Goal: Task Accomplishment & Management: Complete application form

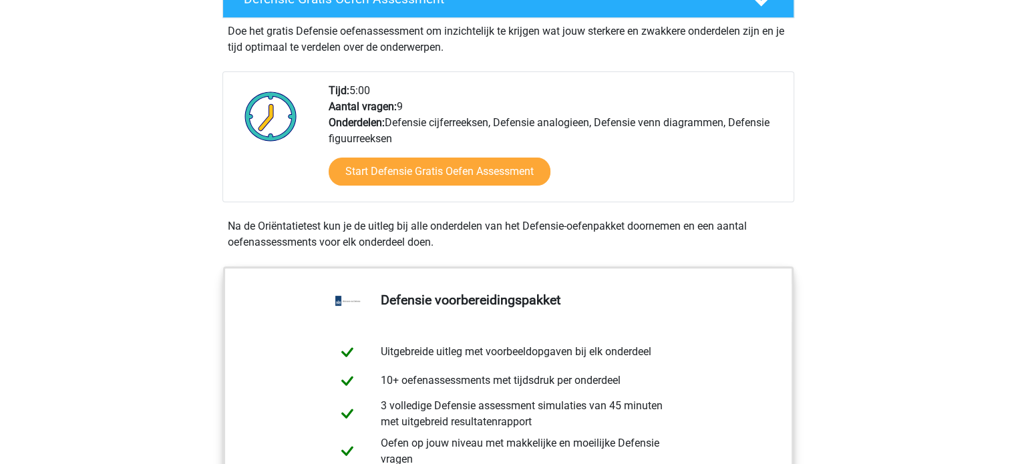
scroll to position [411, 0]
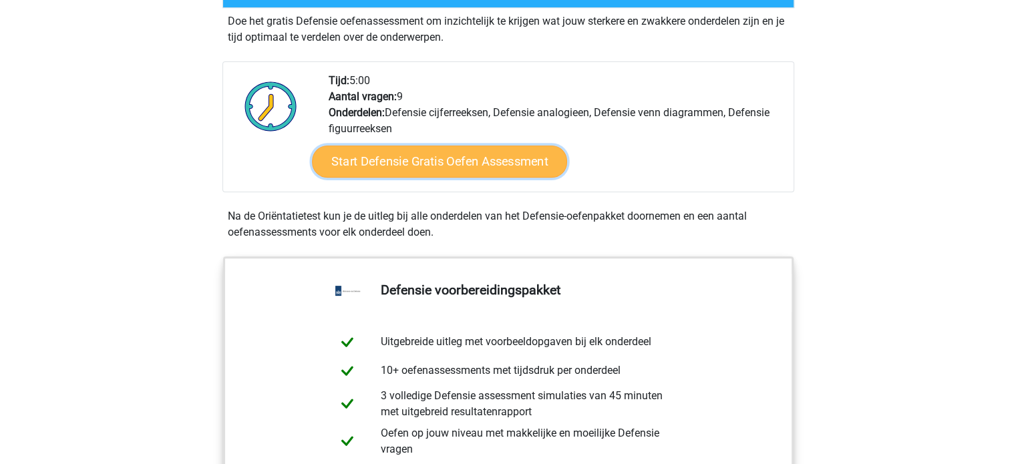
click at [427, 167] on link "Start Defensie Gratis Oefen Assessment" at bounding box center [439, 162] width 255 height 32
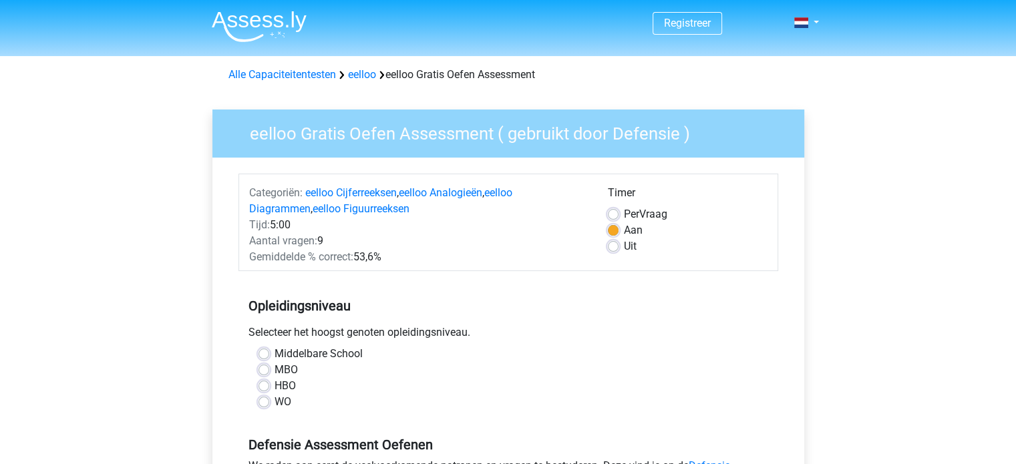
click at [275, 367] on label "MBO" at bounding box center [286, 370] width 23 height 16
click at [265, 367] on input "MBO" at bounding box center [264, 368] width 11 height 13
radio input "true"
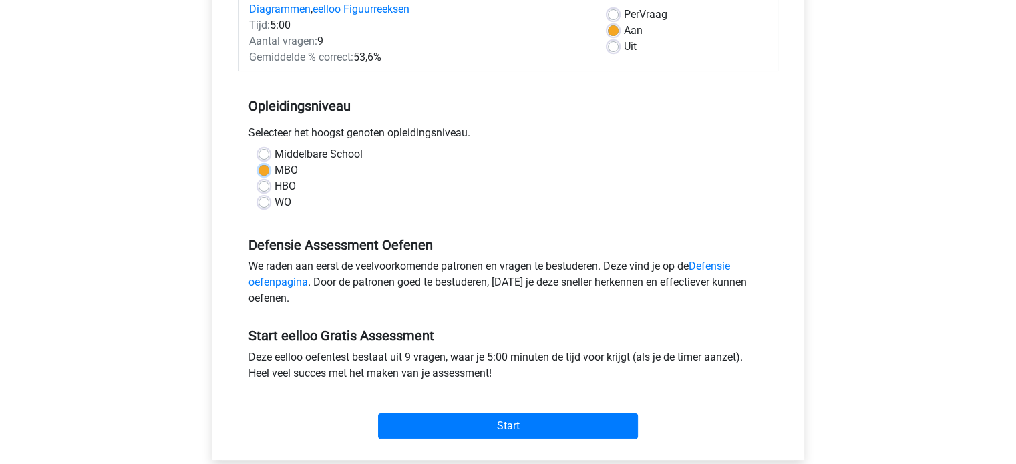
scroll to position [224, 0]
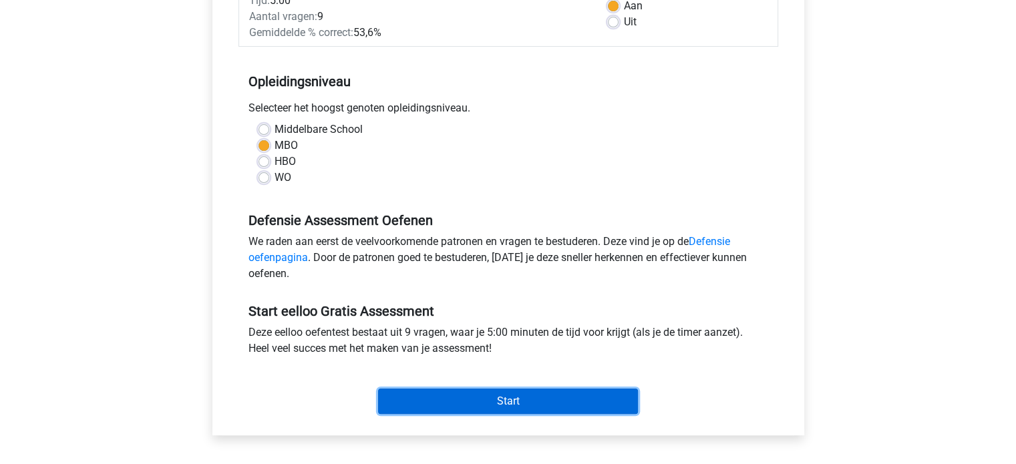
click at [425, 407] on input "Start" at bounding box center [508, 401] width 260 height 25
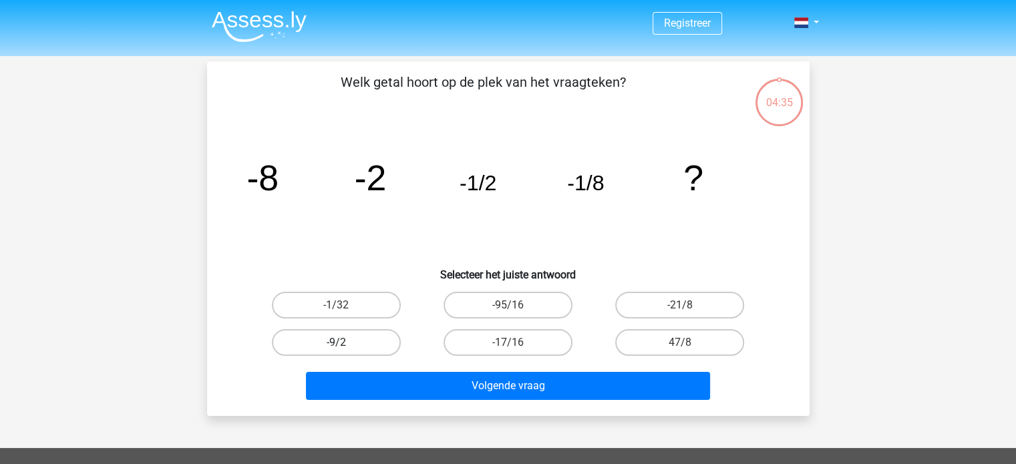
click at [382, 335] on label "-9/2" at bounding box center [336, 342] width 129 height 27
click at [345, 343] on input "-9/2" at bounding box center [340, 347] width 9 height 9
radio input "true"
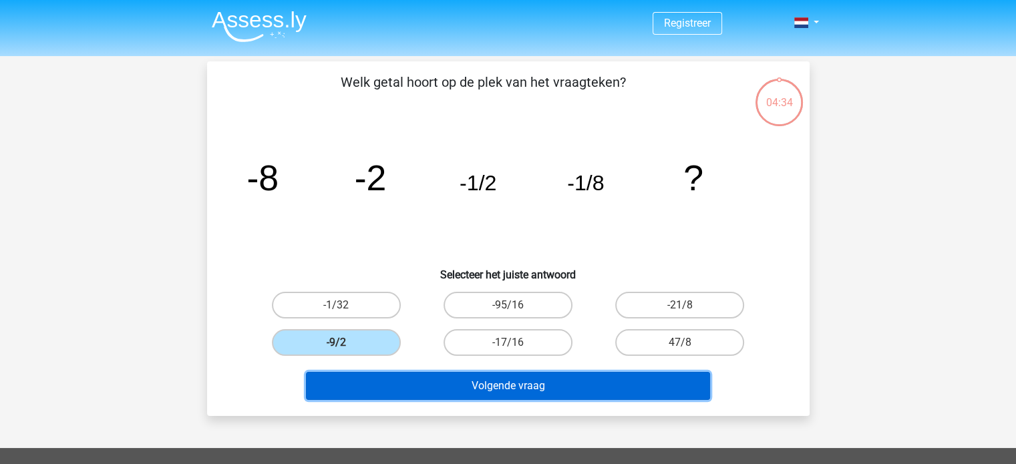
click at [408, 372] on button "Volgende vraag" at bounding box center [508, 386] width 404 height 28
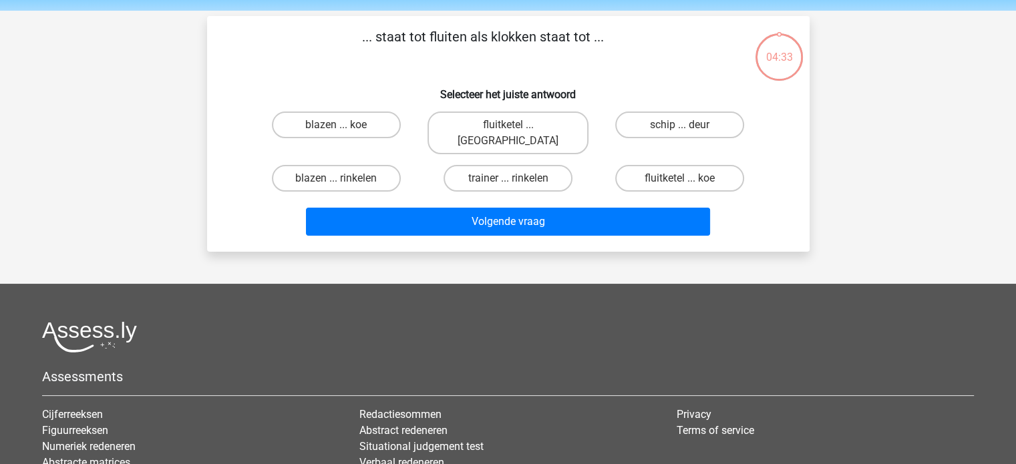
scroll to position [61, 0]
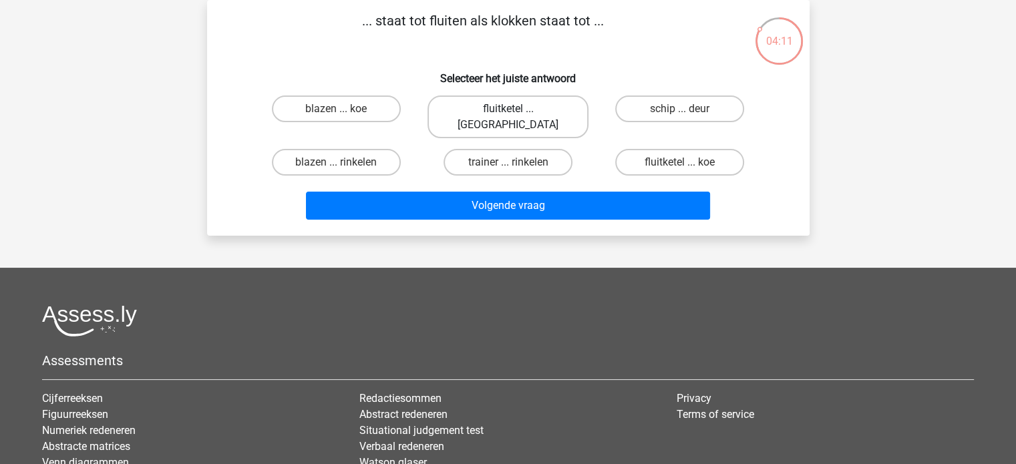
click at [481, 113] on label "fluitketel ... [GEOGRAPHIC_DATA]" at bounding box center [508, 117] width 161 height 43
click at [508, 113] on input "fluitketel ... [GEOGRAPHIC_DATA]" at bounding box center [512, 113] width 9 height 9
radio input "true"
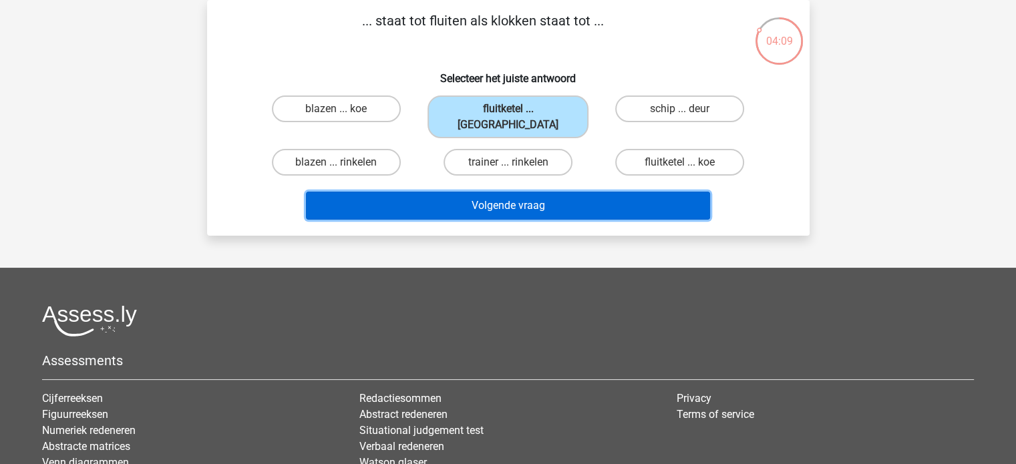
click at [496, 192] on button "Volgende vraag" at bounding box center [508, 206] width 404 height 28
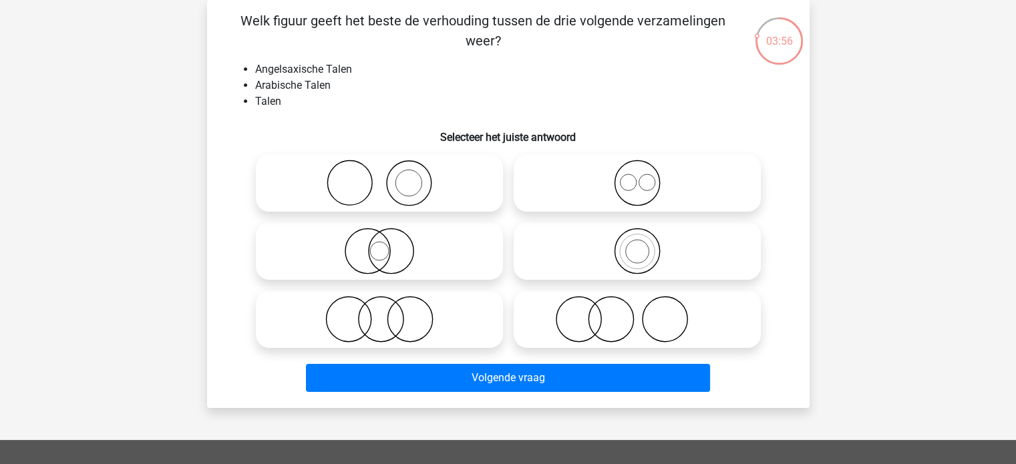
click at [379, 258] on icon at bounding box center [379, 251] width 236 height 47
click at [379, 245] on input "radio" at bounding box center [383, 240] width 9 height 9
radio input "true"
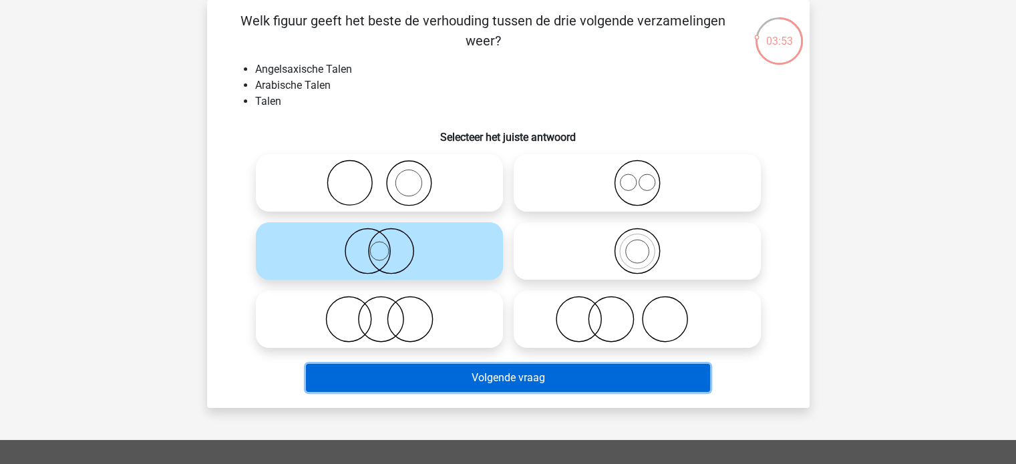
click at [448, 375] on button "Volgende vraag" at bounding box center [508, 378] width 404 height 28
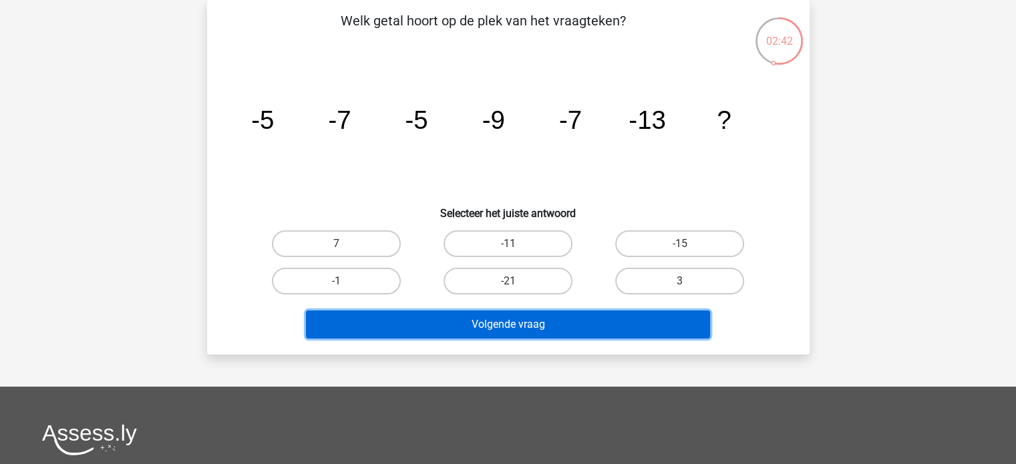
click at [599, 328] on button "Volgende vraag" at bounding box center [508, 325] width 404 height 28
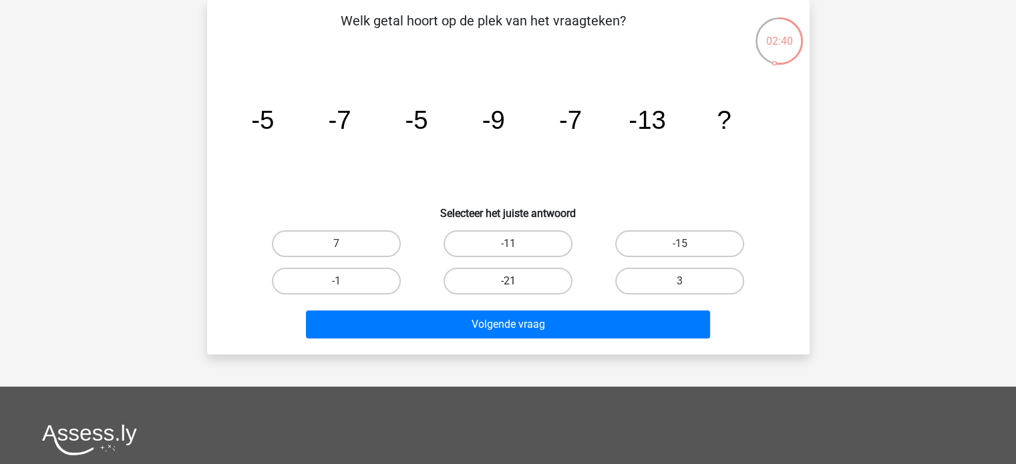
click at [505, 283] on label "-21" at bounding box center [508, 281] width 129 height 27
click at [508, 283] on input "-21" at bounding box center [512, 285] width 9 height 9
radio input "true"
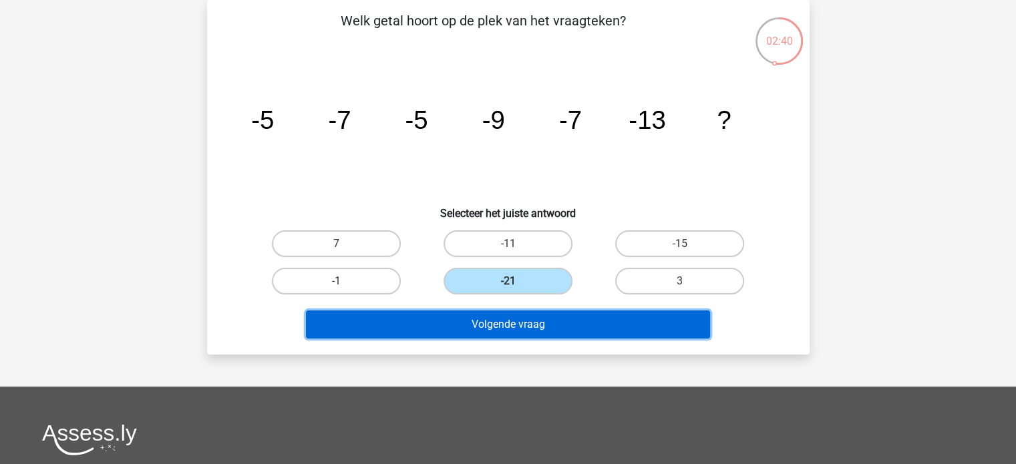
click at [499, 326] on button "Volgende vraag" at bounding box center [508, 325] width 404 height 28
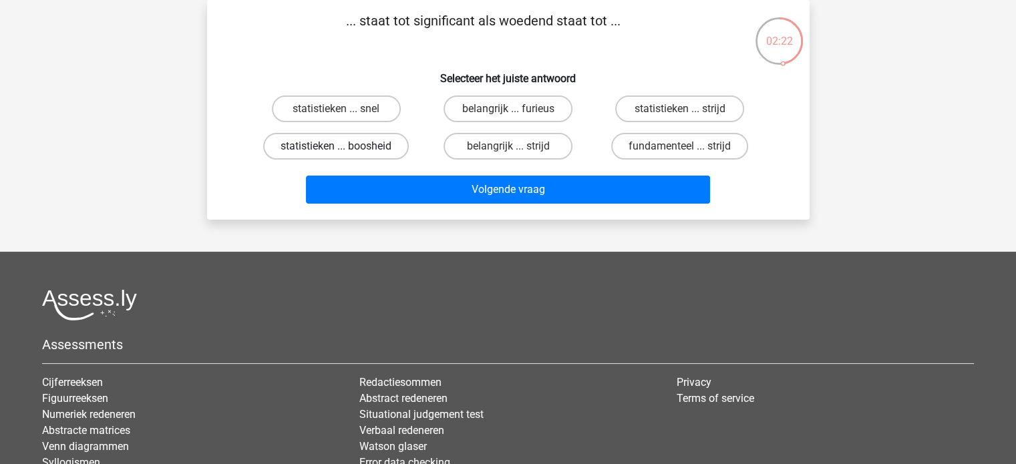
click at [387, 145] on label "statistieken ... boosheid" at bounding box center [336, 146] width 146 height 27
click at [345, 146] on input "statistieken ... boosheid" at bounding box center [340, 150] width 9 height 9
radio input "true"
click at [416, 170] on div "Volgende vraag" at bounding box center [508, 187] width 560 height 44
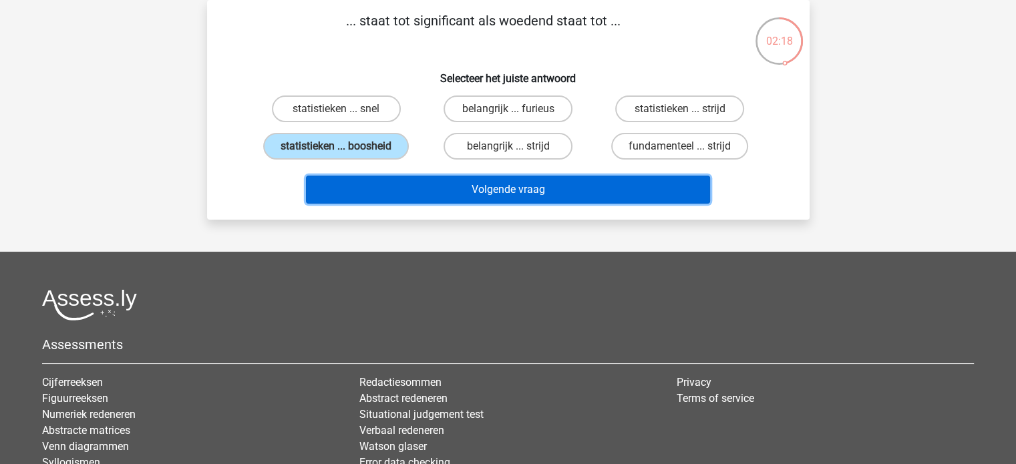
click at [418, 177] on button "Volgende vraag" at bounding box center [508, 190] width 404 height 28
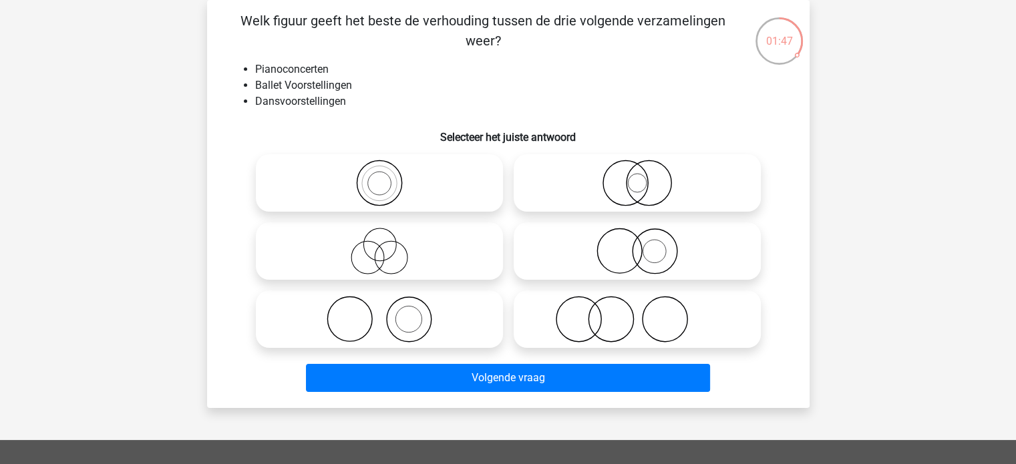
click at [563, 325] on icon at bounding box center [637, 319] width 236 height 47
click at [637, 313] on input "radio" at bounding box center [641, 308] width 9 height 9
radio input "true"
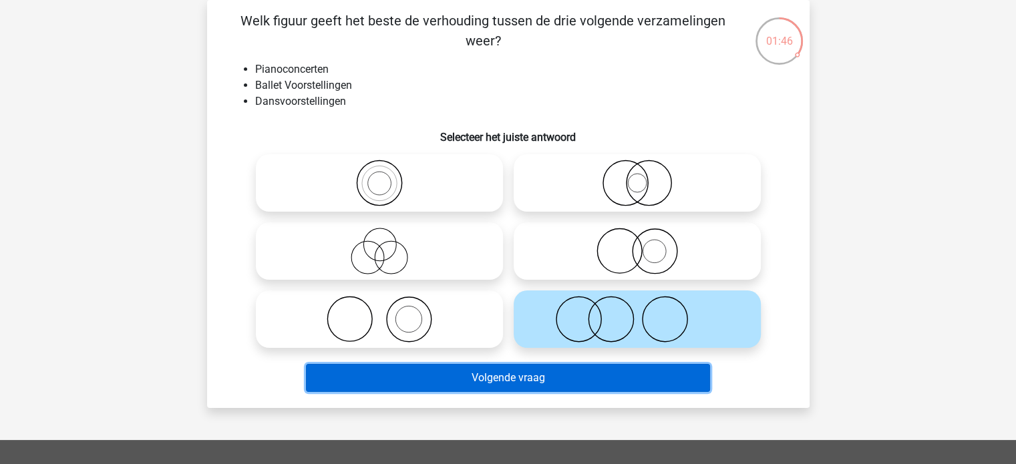
click at [548, 375] on button "Volgende vraag" at bounding box center [508, 378] width 404 height 28
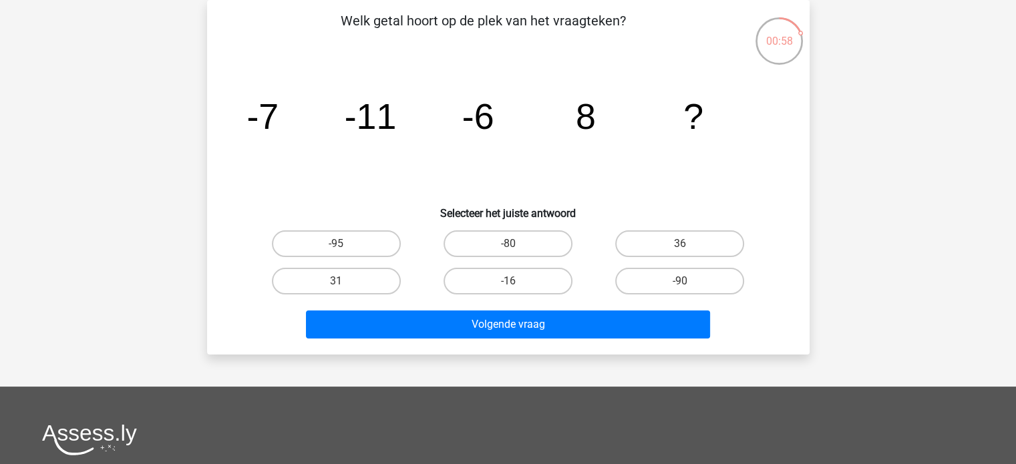
click at [557, 296] on div "-16" at bounding box center [508, 281] width 172 height 37
click at [561, 273] on label "-16" at bounding box center [508, 281] width 129 height 27
click at [516, 281] on input "-16" at bounding box center [512, 285] width 9 height 9
radio input "true"
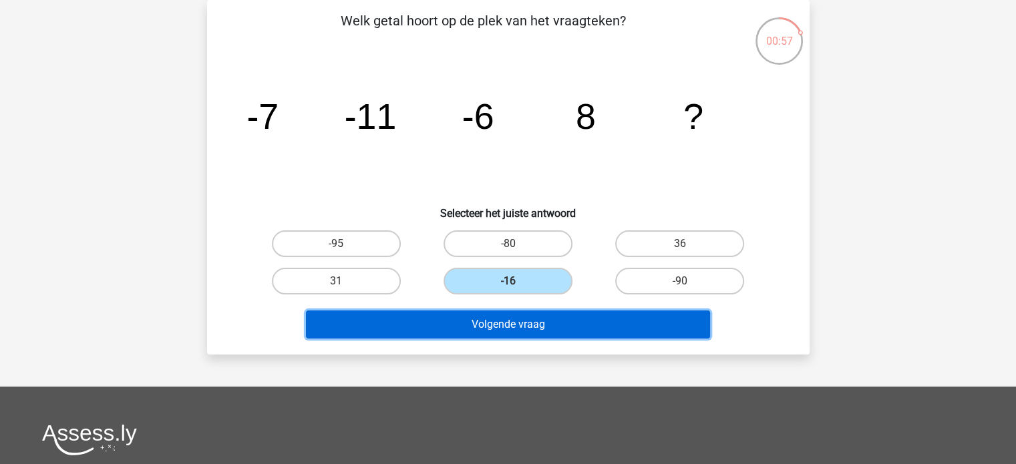
click at [543, 322] on button "Volgende vraag" at bounding box center [508, 325] width 404 height 28
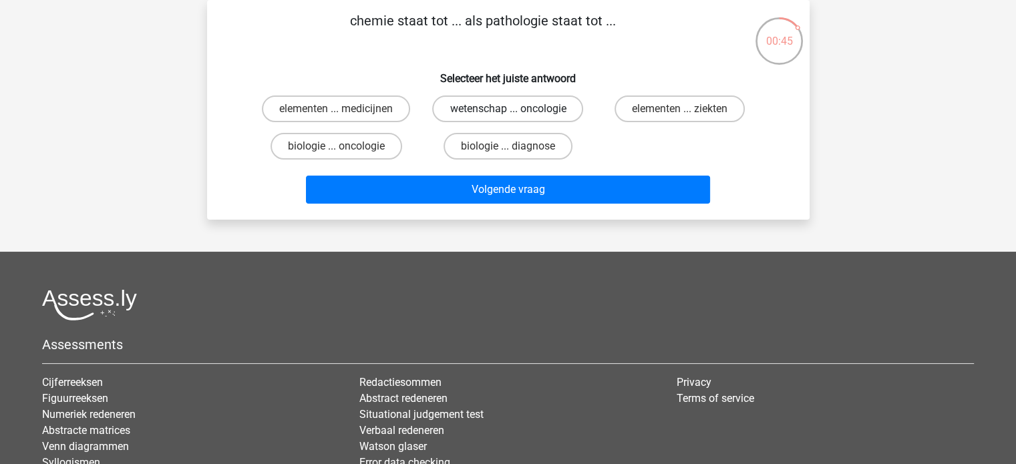
click at [534, 113] on label "wetenschap ... oncologie" at bounding box center [507, 109] width 151 height 27
click at [516, 113] on input "wetenschap ... oncologie" at bounding box center [512, 113] width 9 height 9
radio input "true"
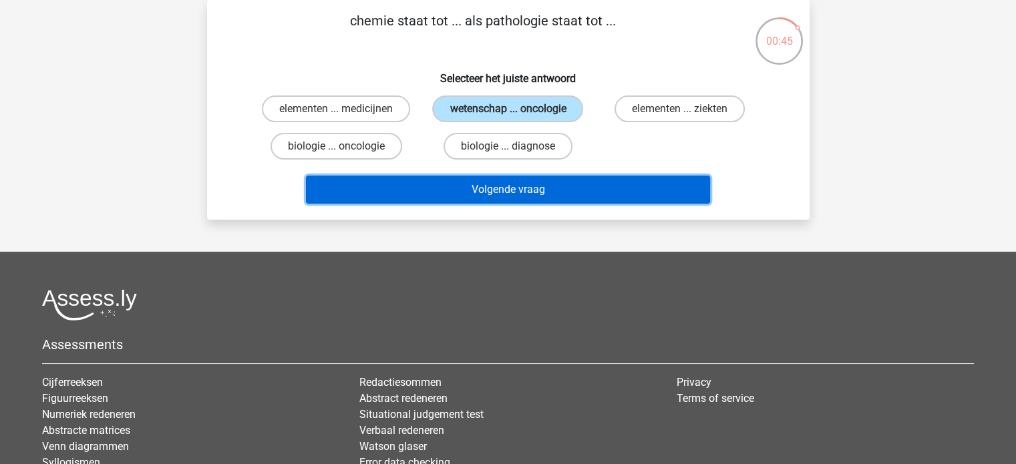
click at [520, 178] on button "Volgende vraag" at bounding box center [508, 190] width 404 height 28
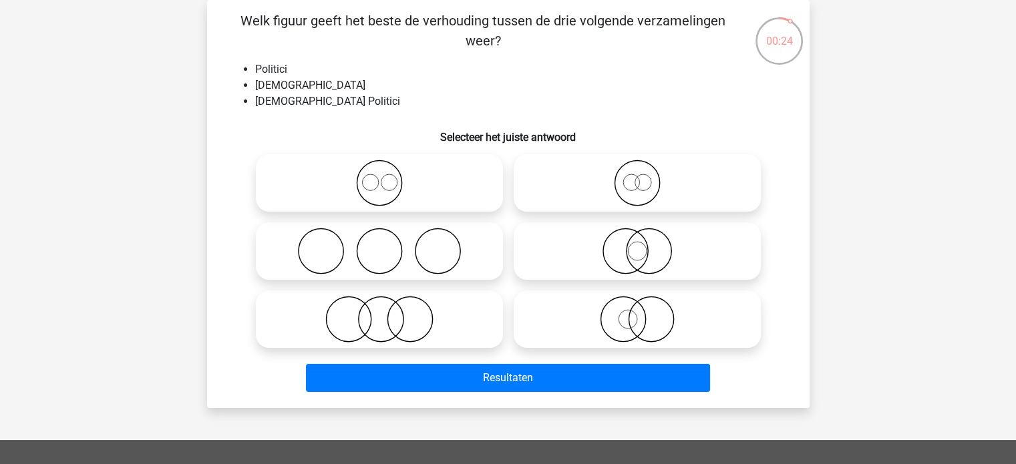
click at [585, 299] on icon at bounding box center [637, 319] width 236 height 47
click at [637, 304] on input "radio" at bounding box center [641, 308] width 9 height 9
radio input "true"
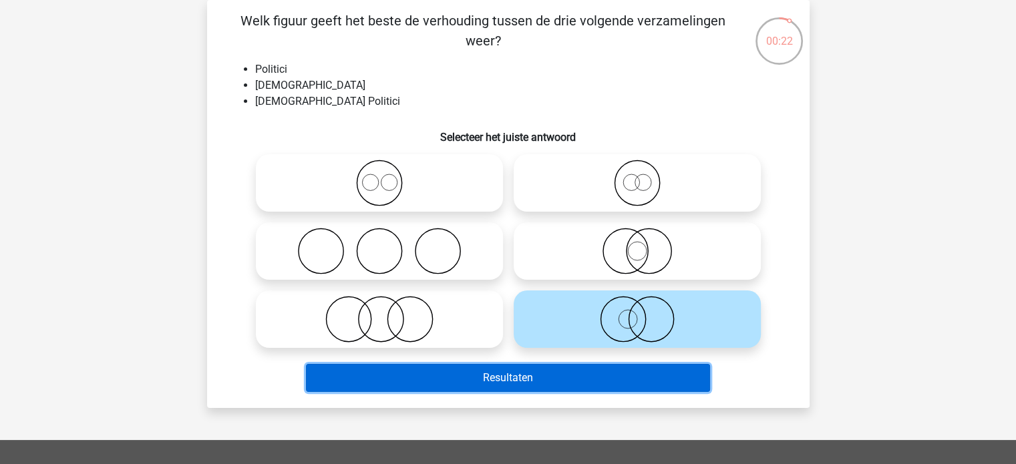
click at [528, 387] on button "Resultaten" at bounding box center [508, 378] width 404 height 28
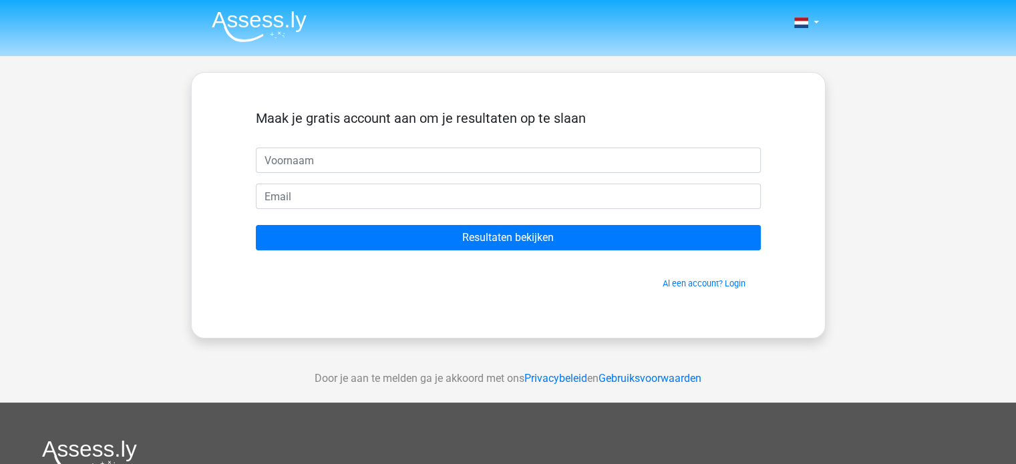
drag, startPoint x: 556, startPoint y: 284, endPoint x: 557, endPoint y: 251, distance: 32.7
click at [557, 251] on form "Maak je gratis account aan om je resultaten op te slaan Resultaten bekijken Al …" at bounding box center [508, 200] width 505 height 180
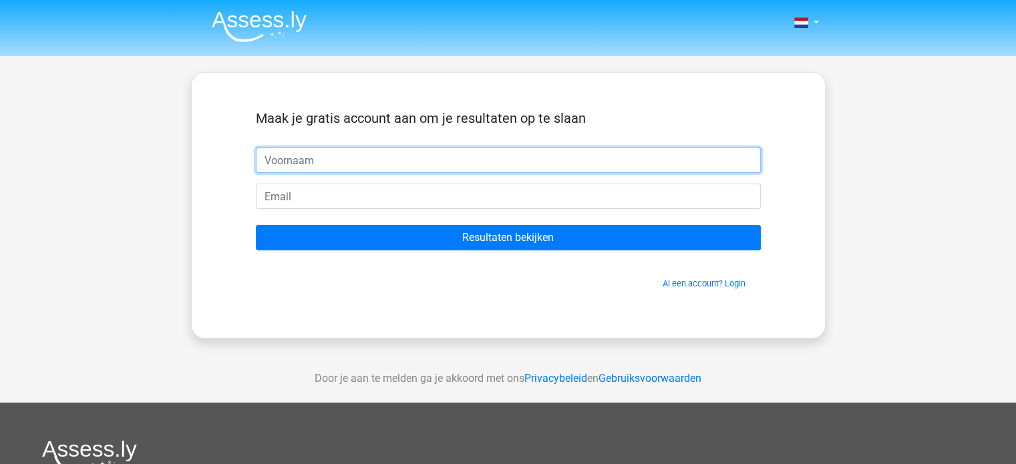
click at [489, 166] on input "text" at bounding box center [508, 160] width 505 height 25
type input "jord"
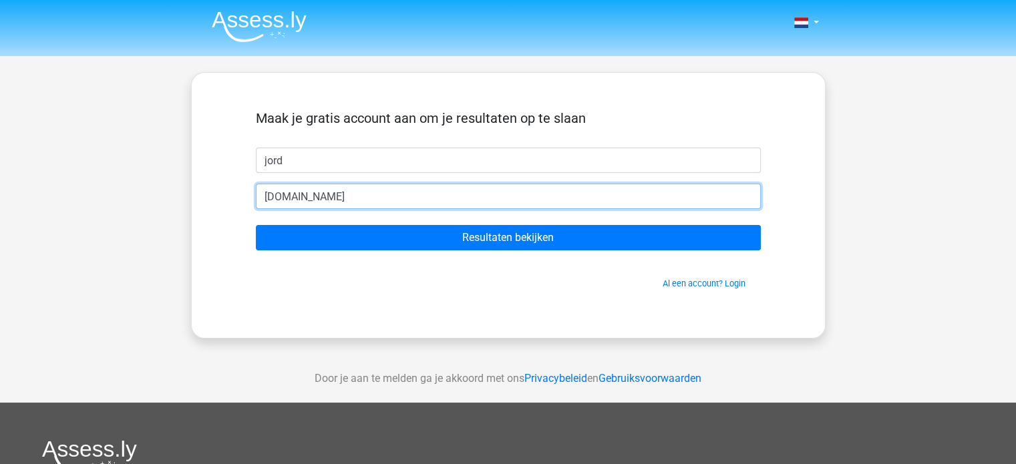
paste input "@"
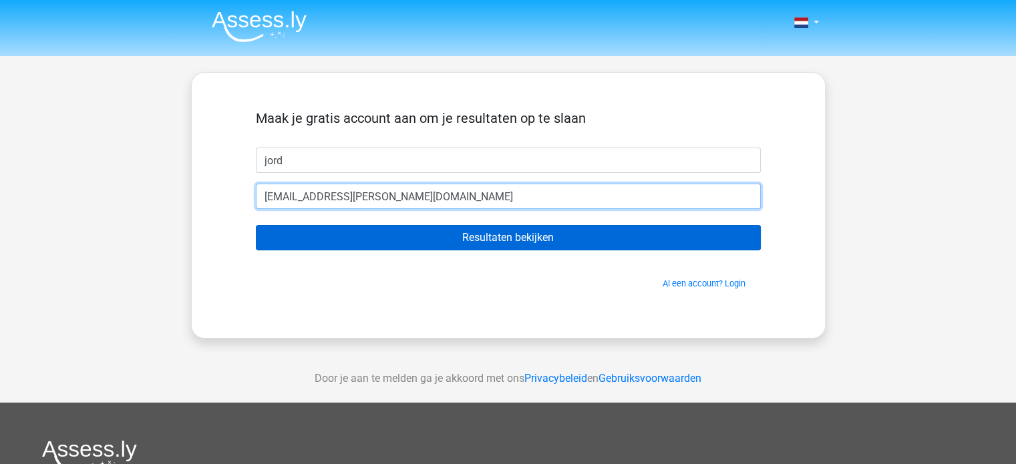
type input "jordy.helmes@gmail.com"
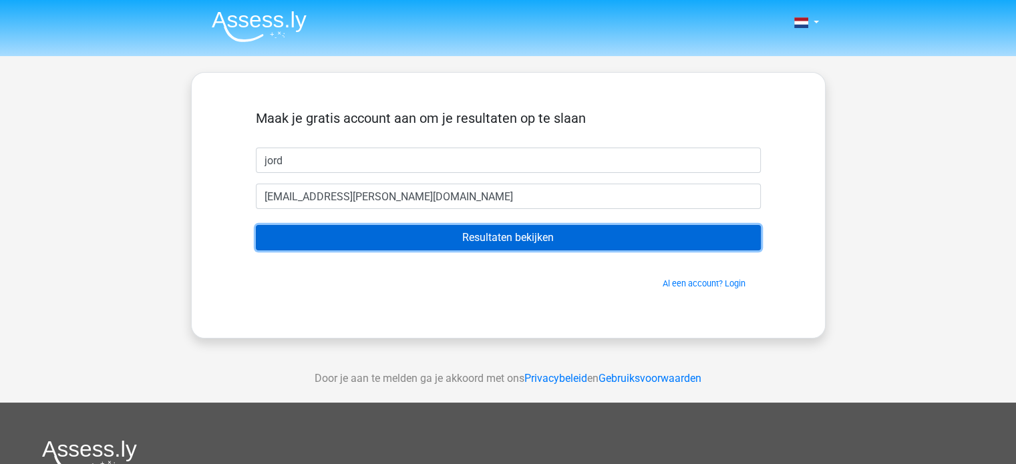
click at [395, 229] on input "Resultaten bekijken" at bounding box center [508, 237] width 505 height 25
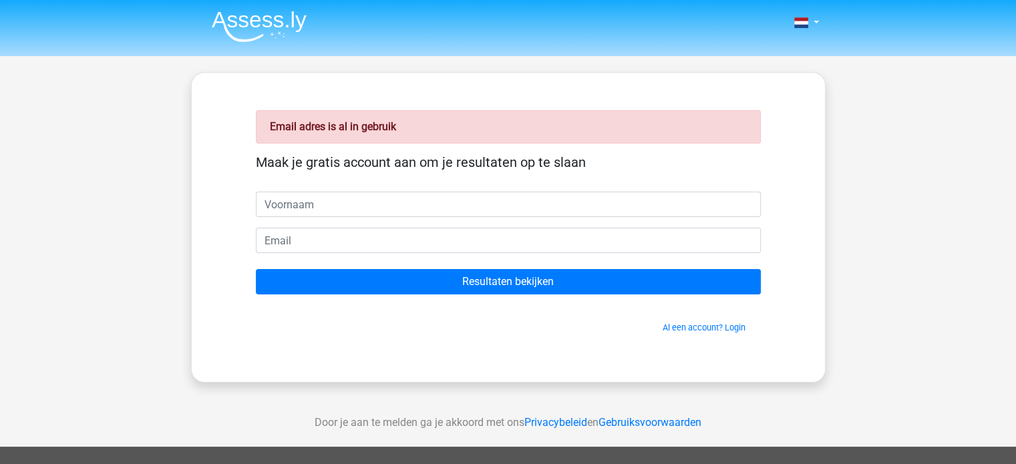
click at [684, 319] on div "Al een account? Login" at bounding box center [508, 319] width 505 height 29
click at [683, 325] on link "Al een account? Login" at bounding box center [704, 328] width 83 height 10
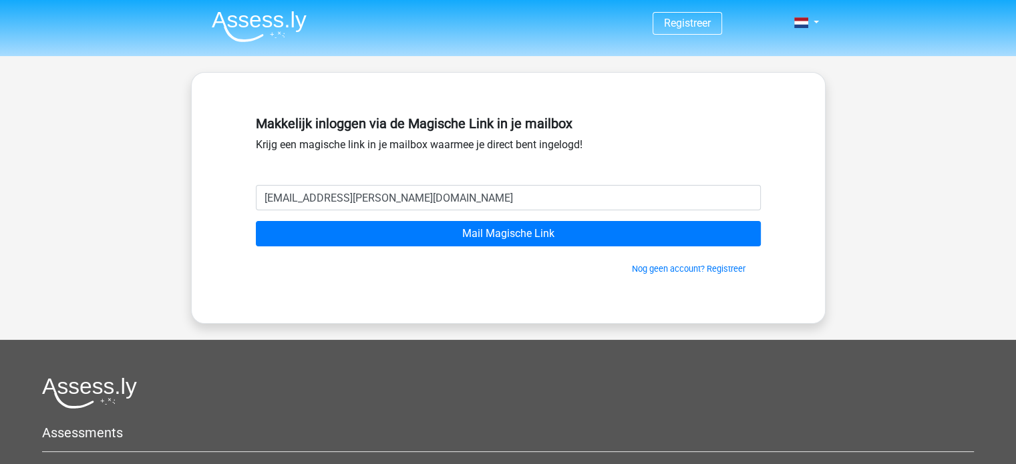
type input "[EMAIL_ADDRESS][PERSON_NAME][DOMAIN_NAME]"
click at [256, 221] on input "Mail Magische Link" at bounding box center [508, 233] width 505 height 25
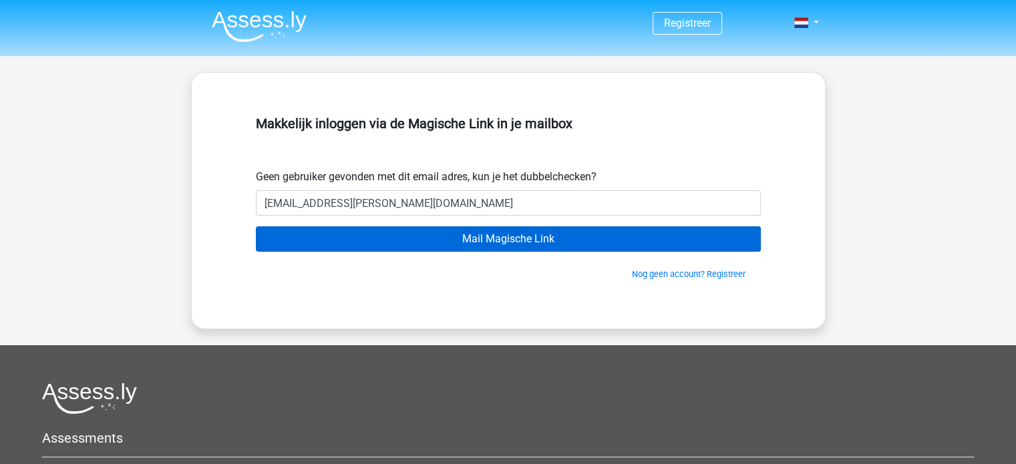
type input "[EMAIL_ADDRESS][PERSON_NAME][DOMAIN_NAME]"
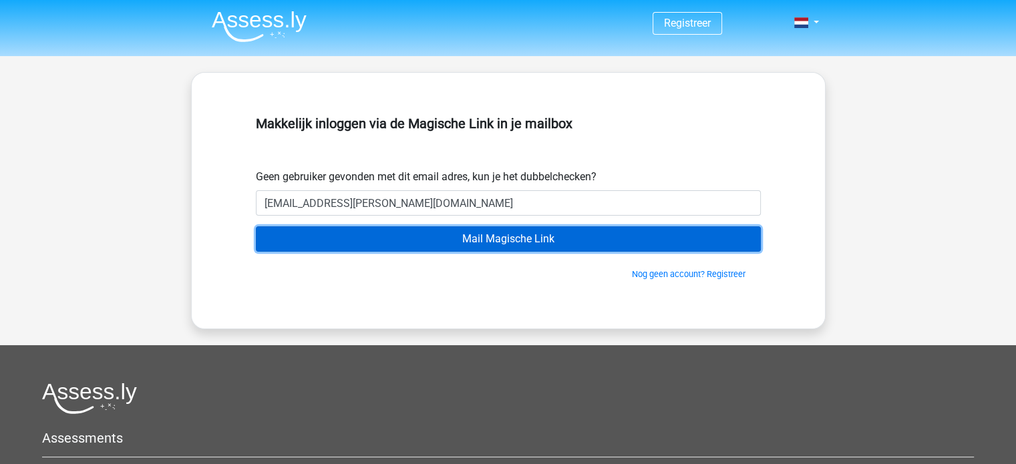
click at [473, 240] on input "Mail Magische Link" at bounding box center [508, 238] width 505 height 25
